Goal: Task Accomplishment & Management: Use online tool/utility

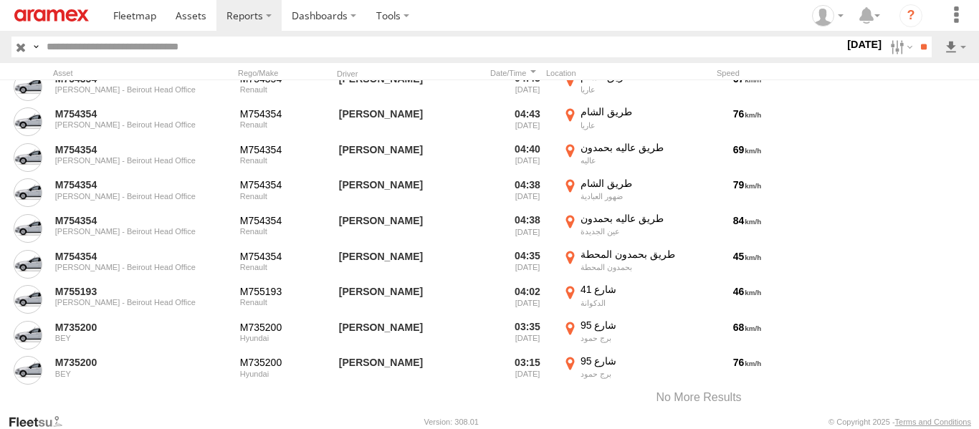
scroll to position [20324, 0]
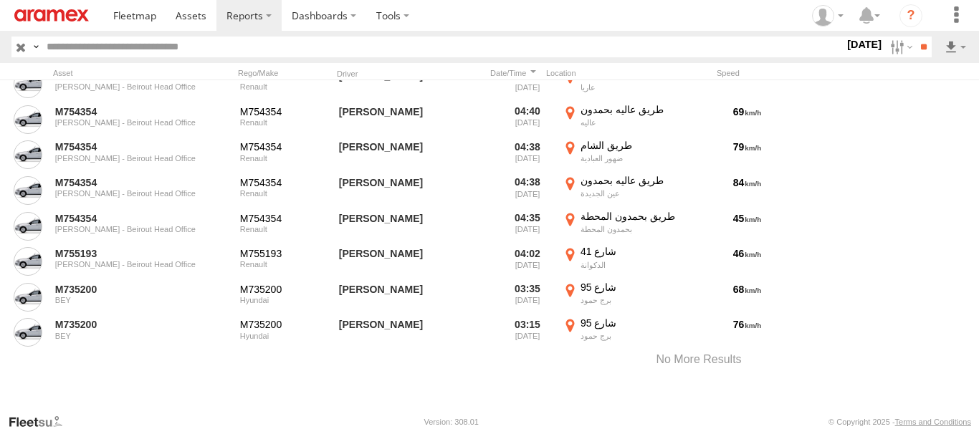
click at [156, 54] on input "text" at bounding box center [442, 47] width 803 height 21
type input "******"
click at [915, 37] on input "**" at bounding box center [923, 47] width 16 height 21
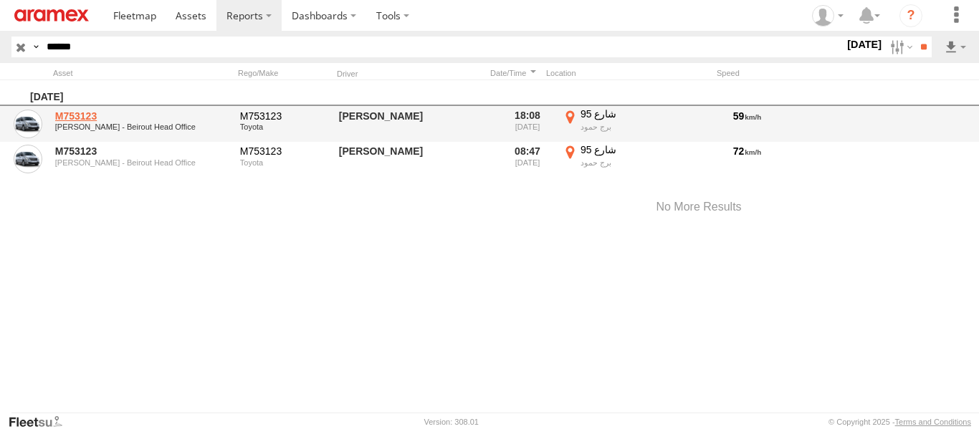
click at [90, 118] on link "M753123" at bounding box center [142, 116] width 175 height 13
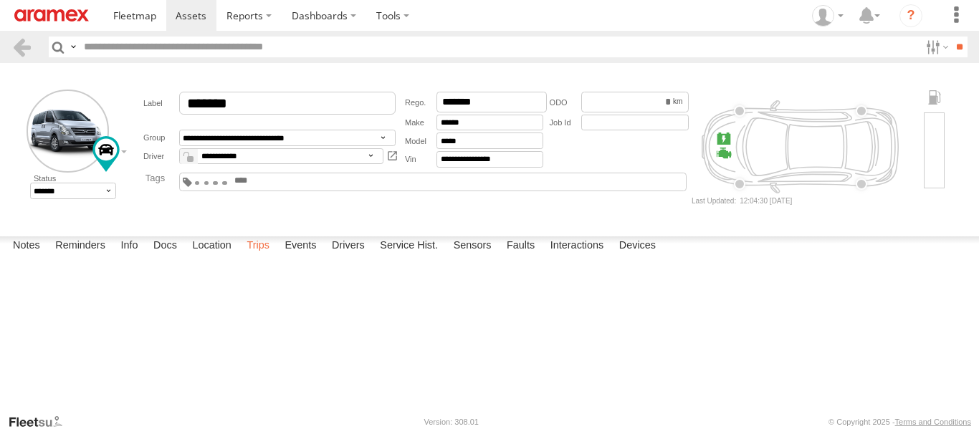
click at [263, 257] on label "Trips" at bounding box center [257, 246] width 37 height 20
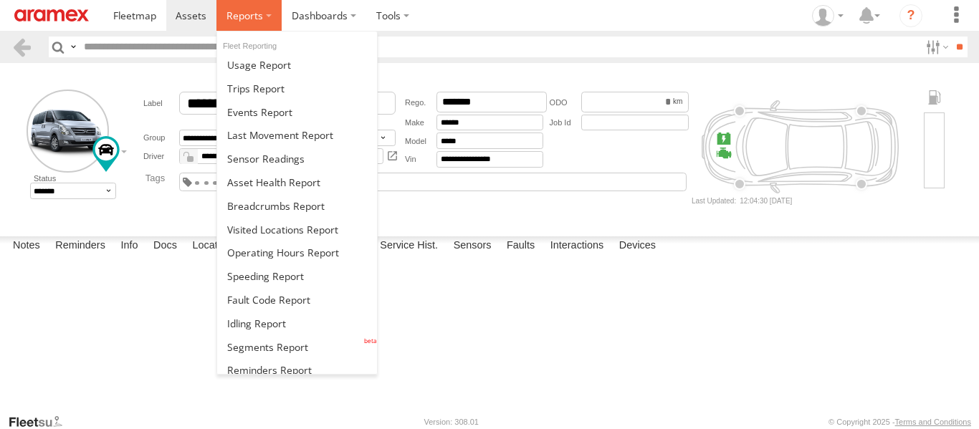
click at [248, 23] on label at bounding box center [248, 15] width 65 height 31
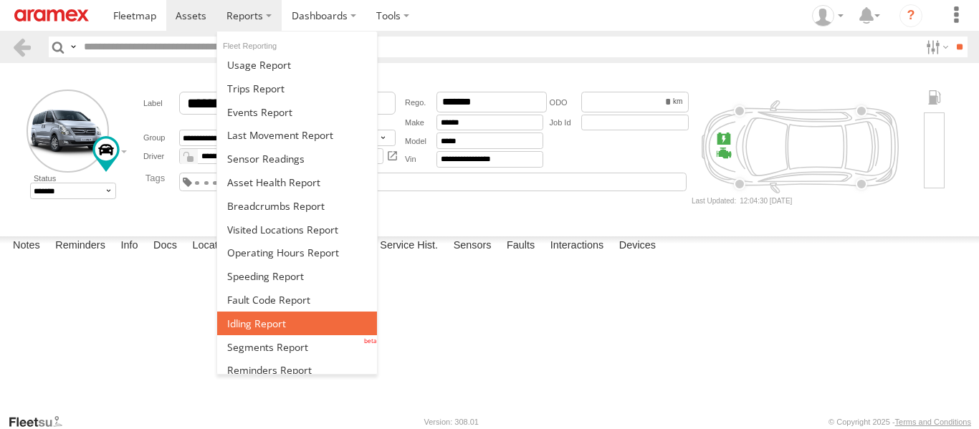
click at [294, 323] on link at bounding box center [297, 324] width 160 height 24
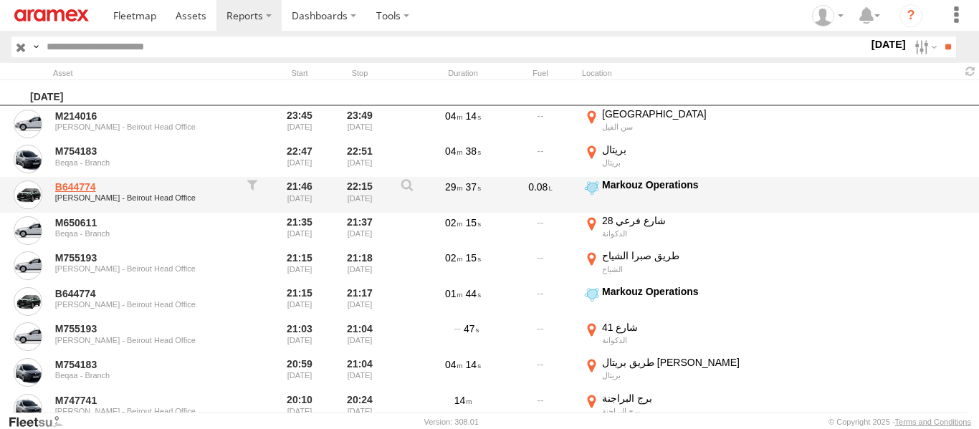
click at [77, 188] on link "B644774" at bounding box center [142, 187] width 175 height 13
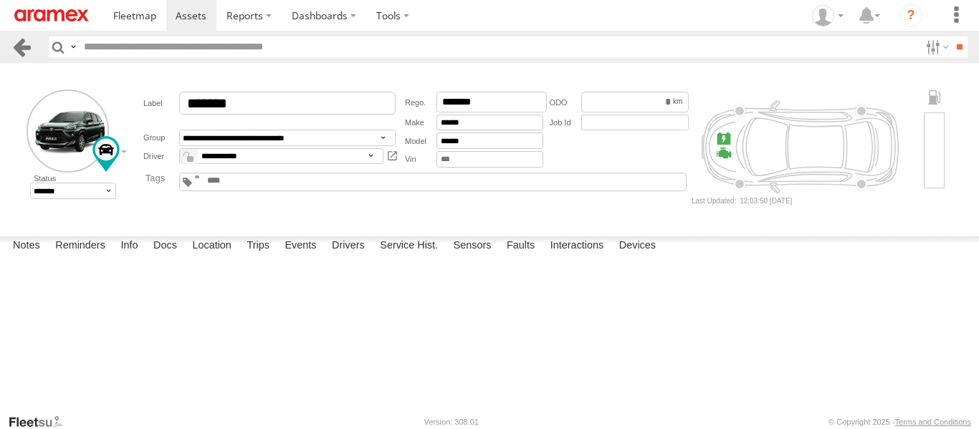
click at [18, 52] on link at bounding box center [21, 47] width 21 height 21
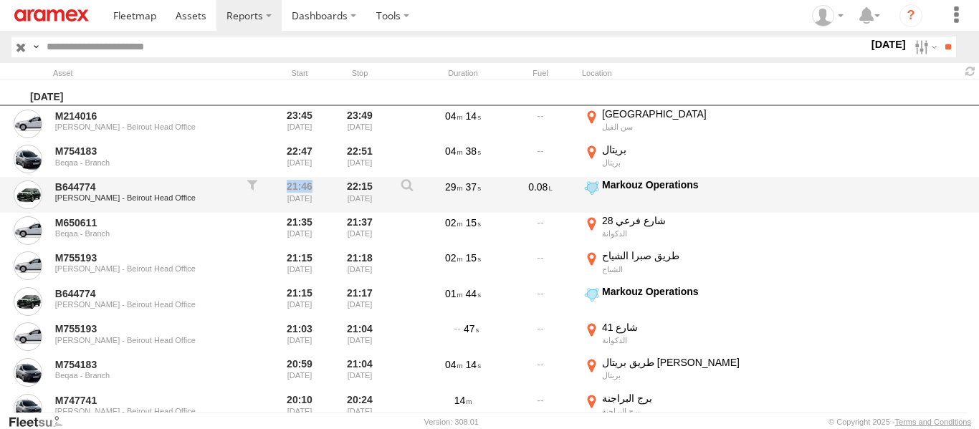
drag, startPoint x: 312, startPoint y: 185, endPoint x: 286, endPoint y: 186, distance: 26.5
click at [286, 186] on div "21:46 24/09/2025" at bounding box center [299, 194] width 54 height 33
drag, startPoint x: 373, startPoint y: 186, endPoint x: 283, endPoint y: 184, distance: 89.6
click at [283, 184] on div "B644774 Mar Roukoz - Beirout Head Office 21:46 24/09/2025 22:15 24/09/2025 29 3…" at bounding box center [489, 195] width 979 height 36
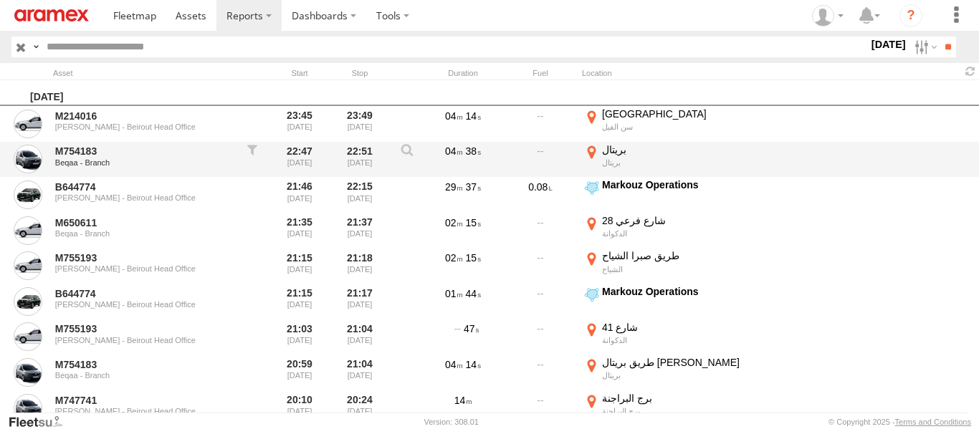
click at [947, 148] on div "M754183 Beqaa - Branch 22:47 24/09/2025 22:51 24/09/2025 04 38 بريتال بريتال 33…" at bounding box center [489, 160] width 979 height 36
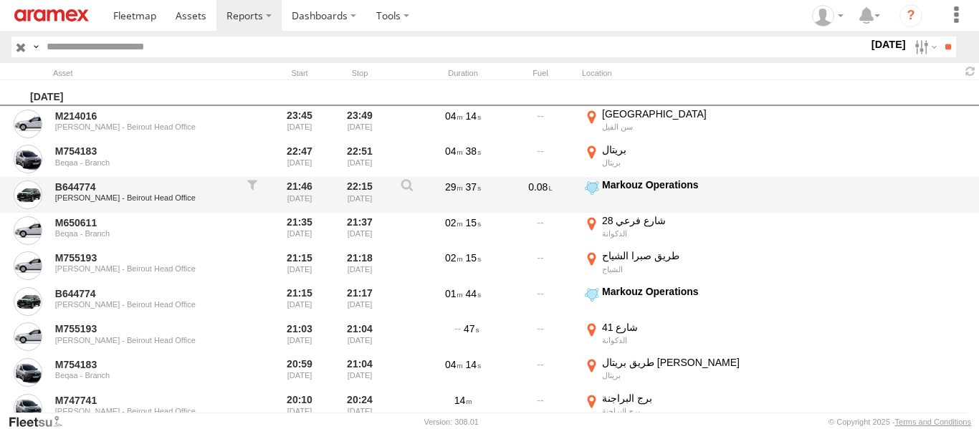
click at [252, 186] on div at bounding box center [252, 194] width 29 height 33
type input "**********"
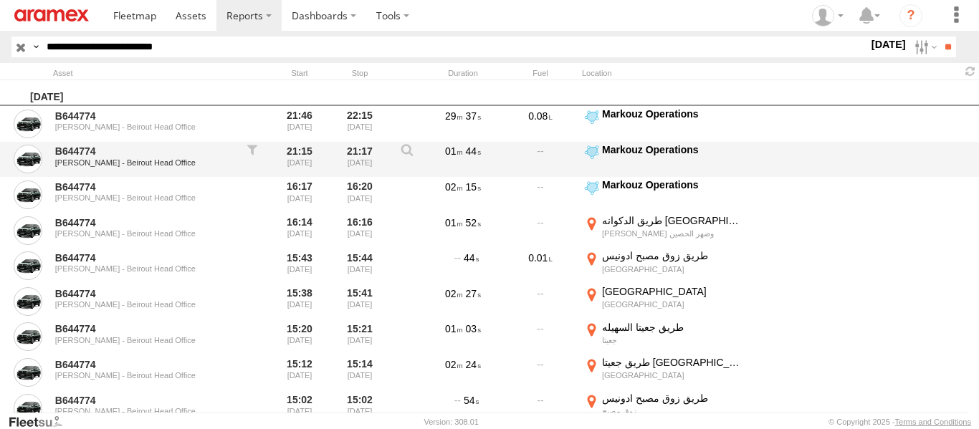
click at [591, 150] on label "Markouz Operations 33.87306 35.55203" at bounding box center [664, 159] width 165 height 33
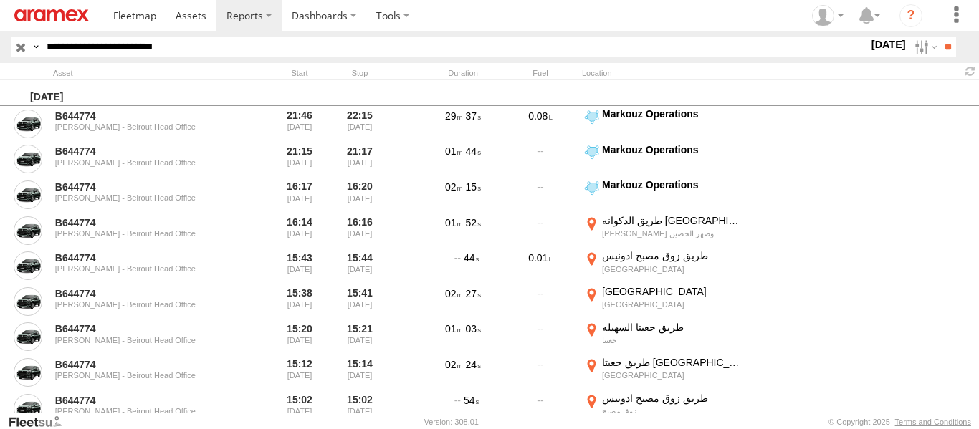
drag, startPoint x: 535, startPoint y: 284, endPoint x: 410, endPoint y: 257, distance: 127.5
click at [0, 0] on div at bounding box center [0, 0] width 0 height 0
drag, startPoint x: 446, startPoint y: 269, endPoint x: 494, endPoint y: 436, distance: 173.7
click at [494, 429] on html at bounding box center [489, 214] width 979 height 429
click at [0, 0] on label "×" at bounding box center [0, 0] width 0 height 0
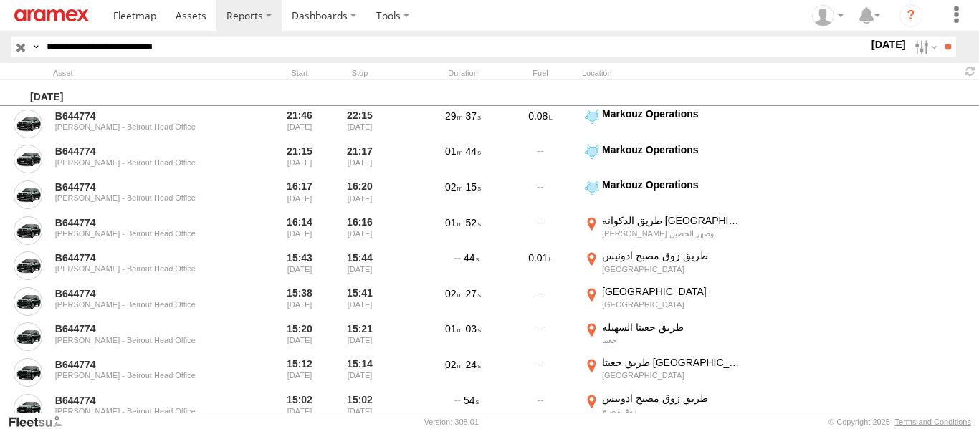
click at [16, 42] on input "button" at bounding box center [20, 47] width 19 height 21
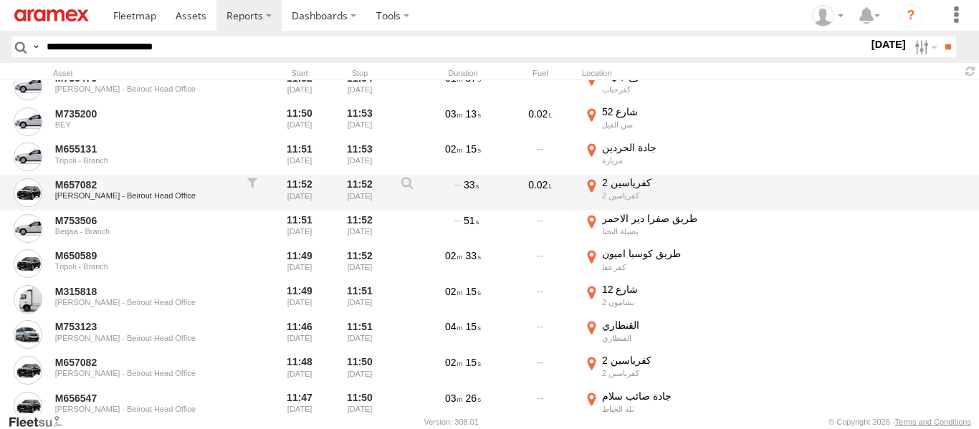
scroll to position [1863, 0]
